Goal: Find specific page/section: Find specific page/section

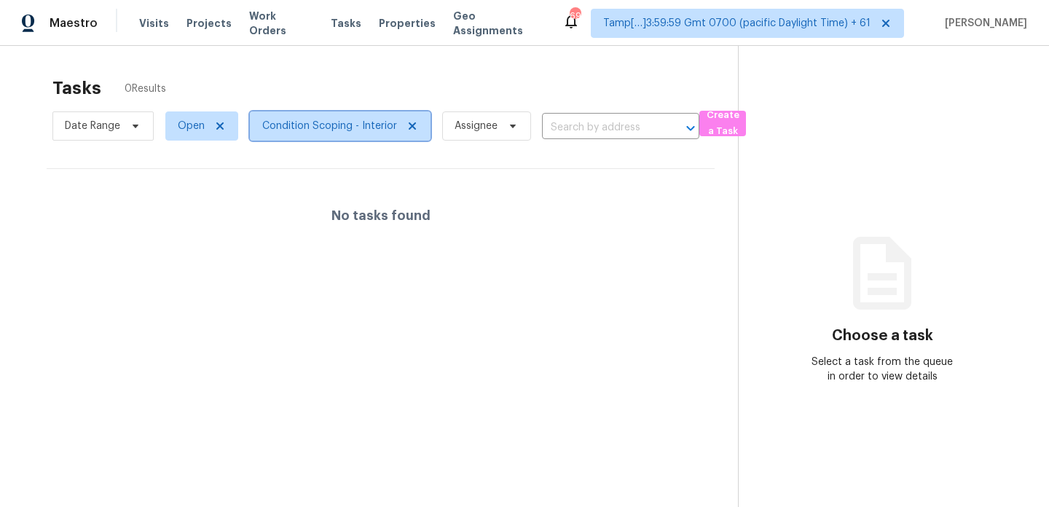
click at [407, 127] on icon at bounding box center [412, 126] width 12 height 12
